Goal: Information Seeking & Learning: Learn about a topic

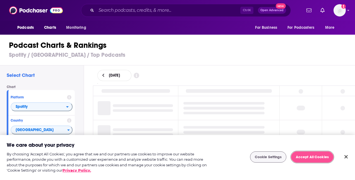
click at [301, 152] on button "Accept All Cookies" at bounding box center [312, 156] width 42 height 11
click at [299, 156] on button "Accept All Cookies" at bounding box center [312, 156] width 42 height 11
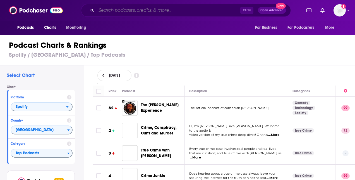
click at [118, 11] on input "Search podcasts, credits, & more..." at bounding box center [168, 10] width 144 height 9
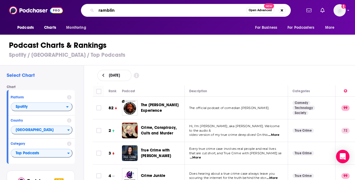
type input "rambling"
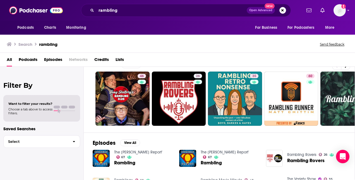
scroll to position [10, 0]
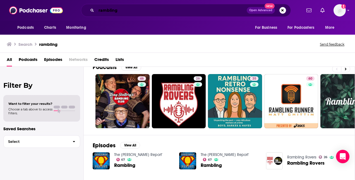
click at [111, 11] on input "rambling" at bounding box center [171, 10] width 151 height 9
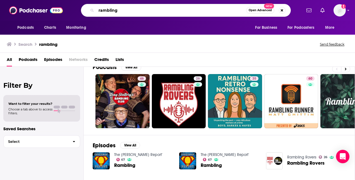
click at [111, 11] on input "rambling" at bounding box center [171, 10] width 150 height 9
type input "[PERSON_NAME]"
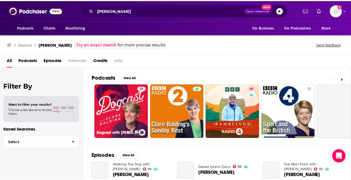
scroll to position [1, 0]
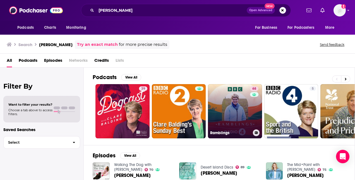
click at [230, 108] on link "68 Ramblings" at bounding box center [235, 111] width 54 height 54
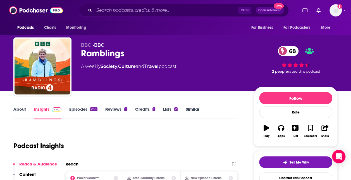
click at [18, 114] on link "About" at bounding box center [19, 112] width 13 height 13
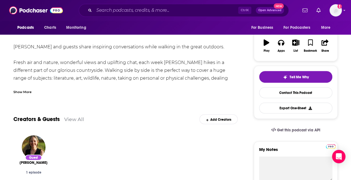
scroll to position [85, 0]
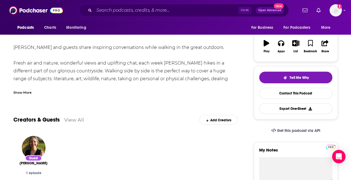
click at [198, 78] on div "[PERSON_NAME] and guests share inspiring conversations while walking in the gre…" at bounding box center [125, 99] width 224 height 110
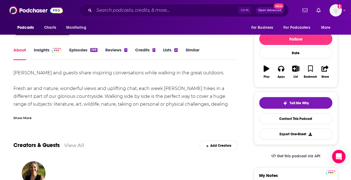
scroll to position [59, 0]
click at [41, 49] on link "Insights" at bounding box center [48, 53] width 28 height 13
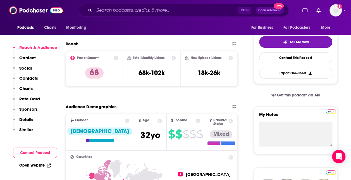
scroll to position [120, 0]
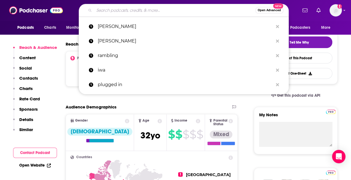
click at [117, 12] on input "Search podcasts, credits, & more..." at bounding box center [174, 10] width 161 height 9
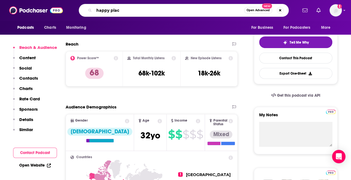
type input "happy place"
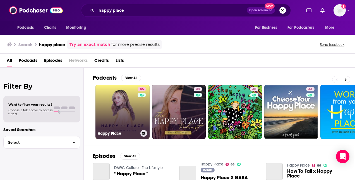
click at [123, 98] on link "[STREET_ADDRESS]" at bounding box center [123, 112] width 54 height 54
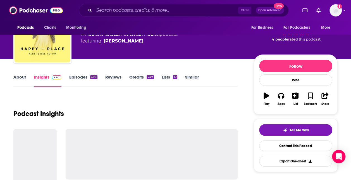
scroll to position [34, 0]
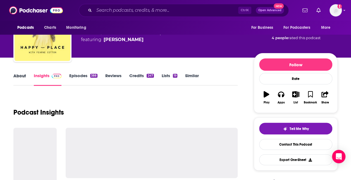
click at [27, 78] on div "About" at bounding box center [23, 79] width 20 height 13
click at [23, 77] on link "About" at bounding box center [19, 79] width 13 height 13
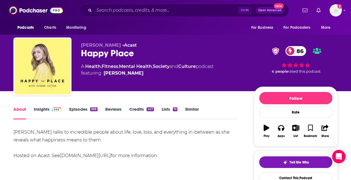
scroll to position [91, 0]
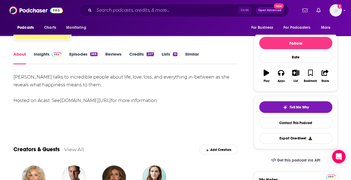
scroll to position [41, 0]
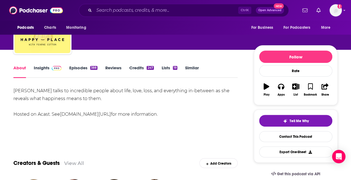
click at [49, 71] on link "Insights" at bounding box center [48, 71] width 28 height 13
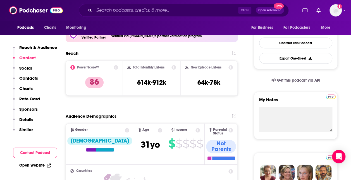
scroll to position [135, 0]
